Goal: Information Seeking & Learning: Learn about a topic

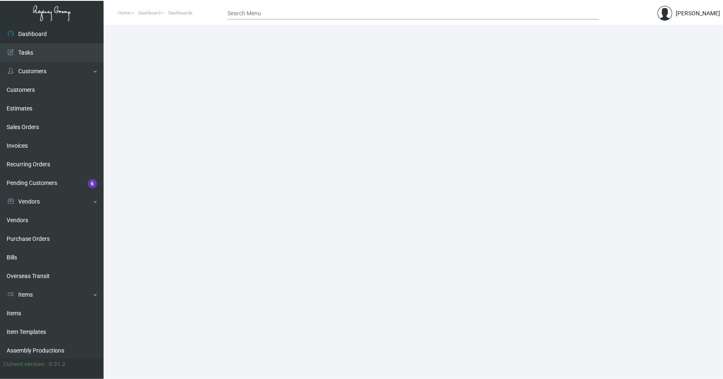
click at [17, 309] on link "Items" at bounding box center [52, 313] width 104 height 19
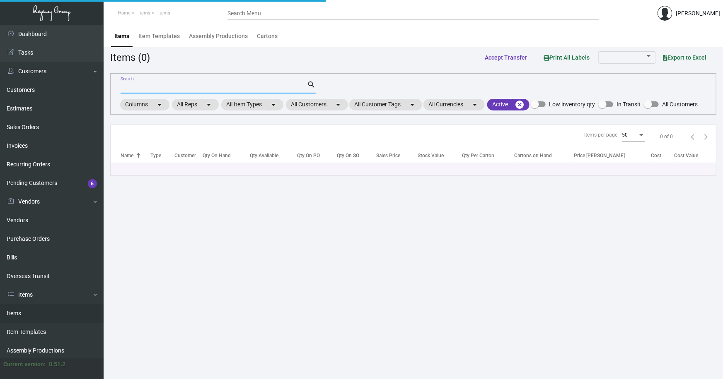
click at [170, 88] on input "Search" at bounding box center [214, 87] width 186 height 7
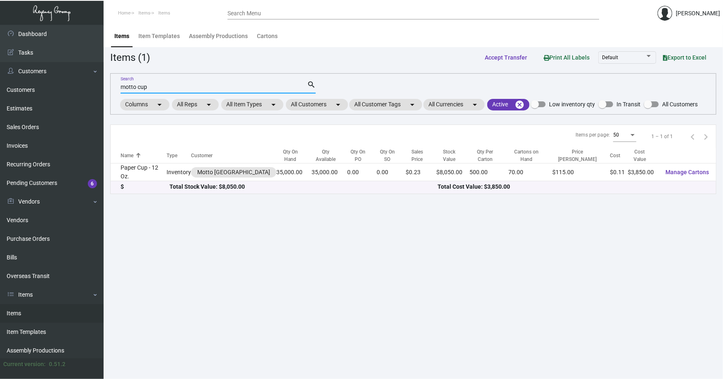
type input "motto cup"
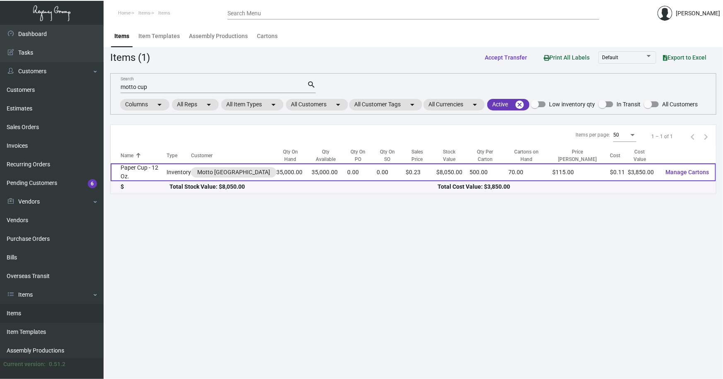
click at [161, 167] on td "Paper Cup - 12 Oz." at bounding box center [139, 173] width 56 height 18
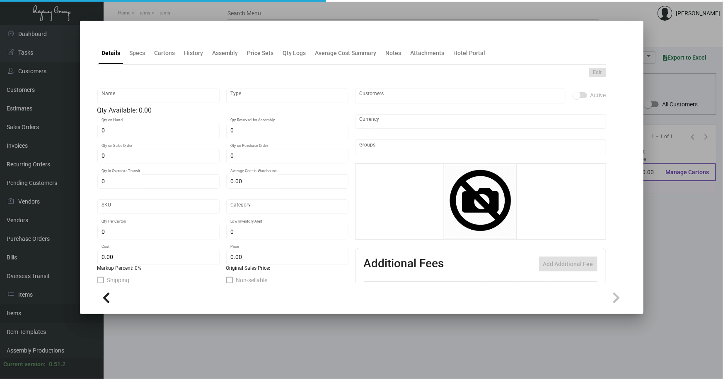
type input "Paper Cup - 12 Oz."
type input "Inventory"
type input "35,000"
type input "$ 0.00"
type input "Standard"
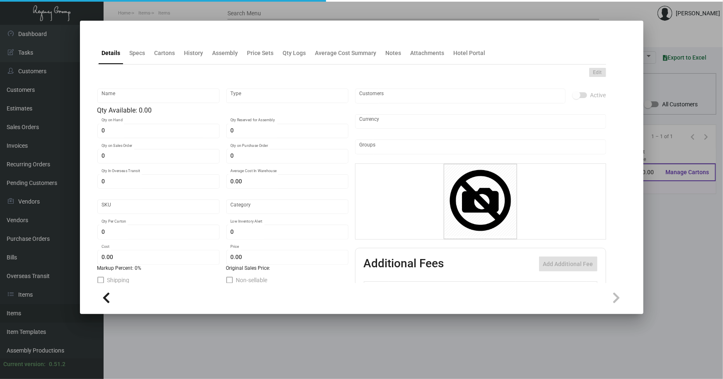
type input "500"
type input "$ 0.11"
type input "$ 0.23"
checkbox input "true"
type input "United States Dollar $"
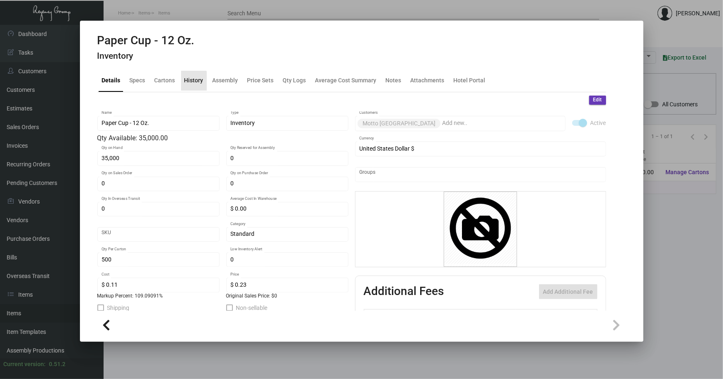
click at [192, 81] on div "History" at bounding box center [193, 80] width 19 height 9
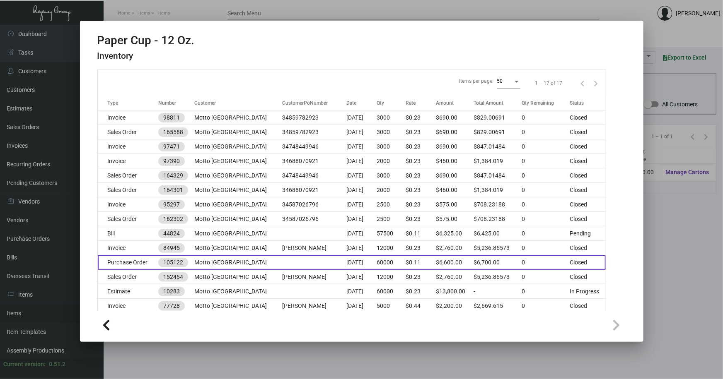
scroll to position [113, 0]
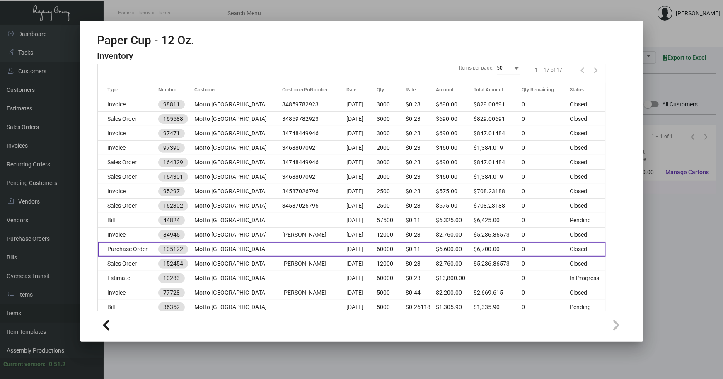
click at [284, 247] on td at bounding box center [314, 249] width 64 height 14
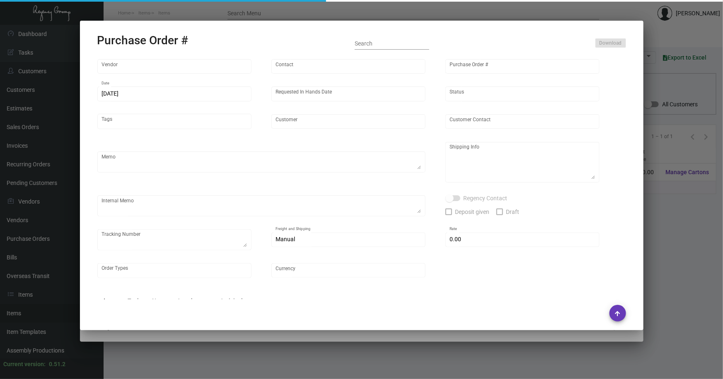
type input "Unicup International Inc."
type input "[PERSON_NAME]"
type input "105122"
type input "[DATE]"
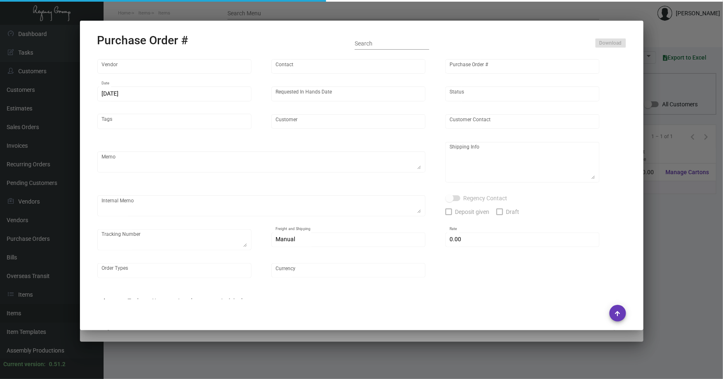
type input "Motto [GEOGRAPHIC_DATA]"
type textarea "When ready to ship, contact: [EMAIL_ADDRESS][DOMAIN_NAME] for all shipments UPS…"
type textarea "Regency Group NJ - [PERSON_NAME] [STREET_ADDRESS]"
checkbox input "true"
type input "$ 0.00"
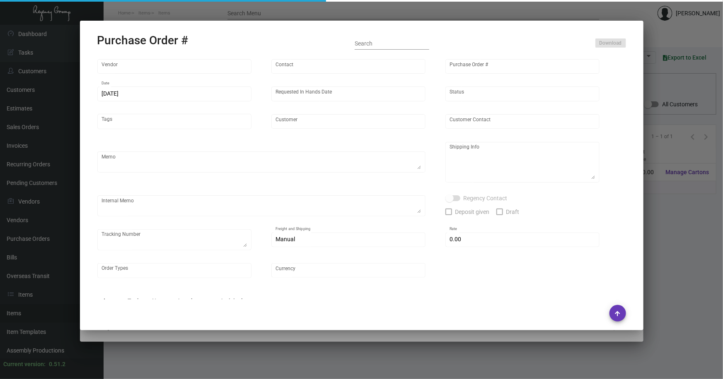
type input "United States Dollar $"
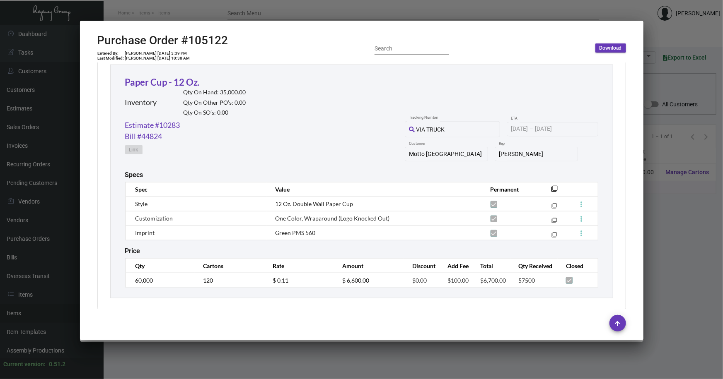
scroll to position [390, 0]
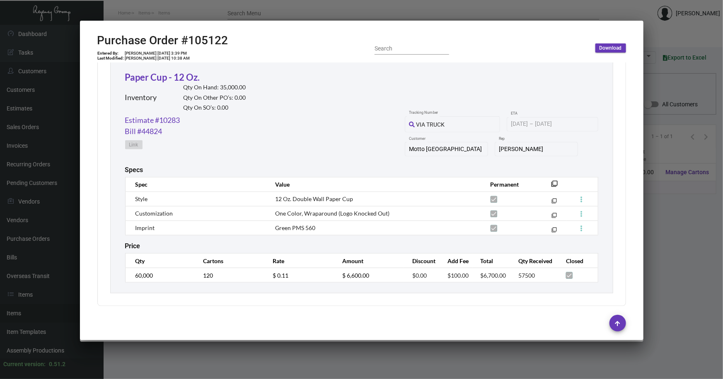
click at [659, 224] on div at bounding box center [361, 189] width 723 height 379
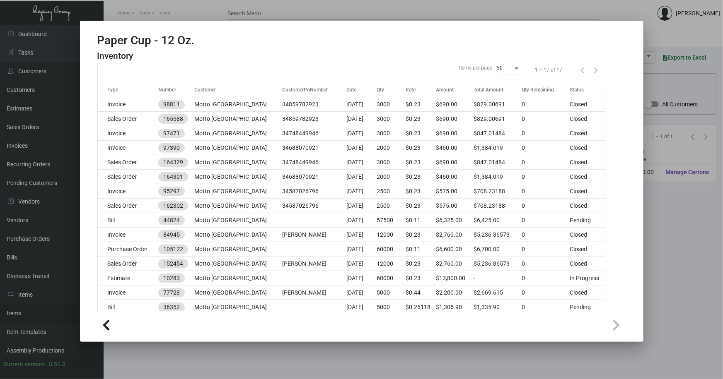
click at [654, 214] on div at bounding box center [361, 189] width 723 height 379
